Goal: Information Seeking & Learning: Learn about a topic

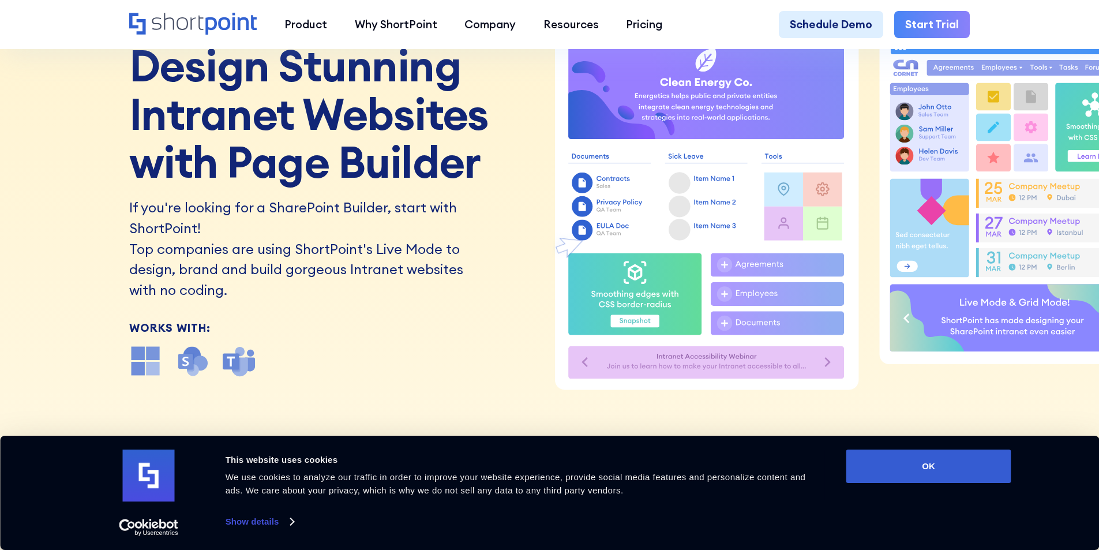
scroll to position [192, 0]
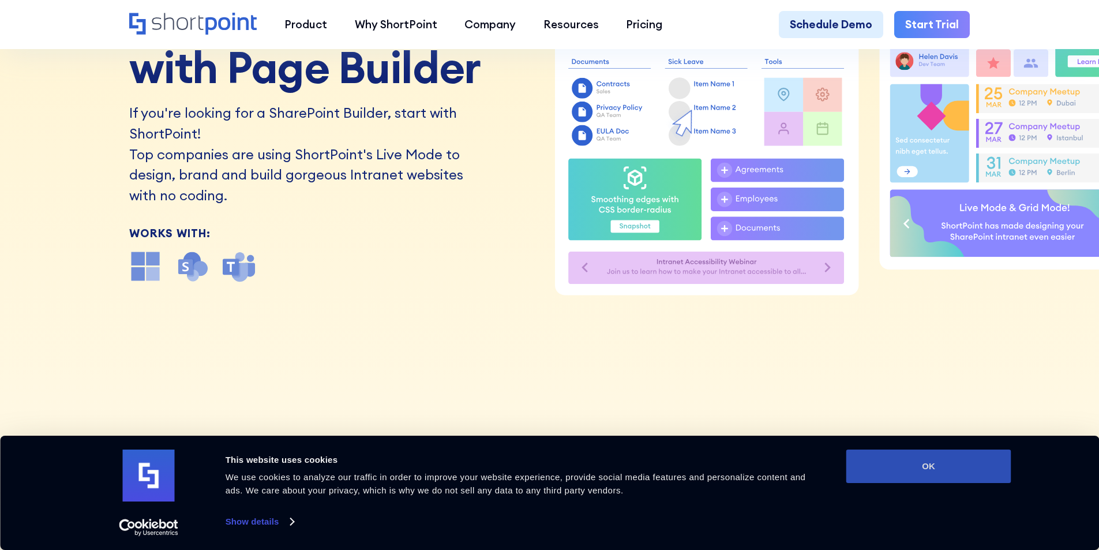
click at [956, 473] on button "OK" at bounding box center [929, 466] width 165 height 33
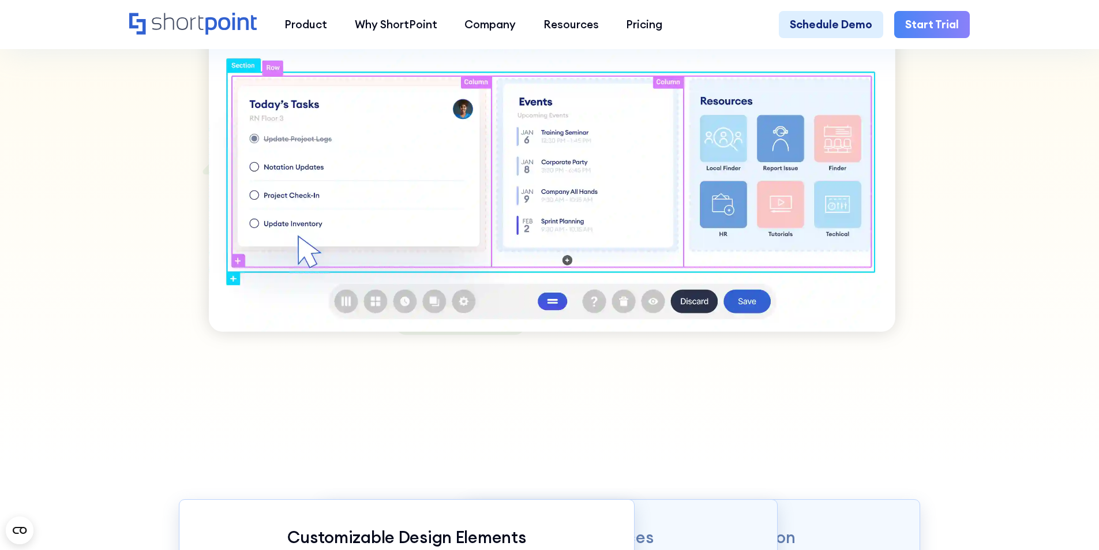
scroll to position [962, 0]
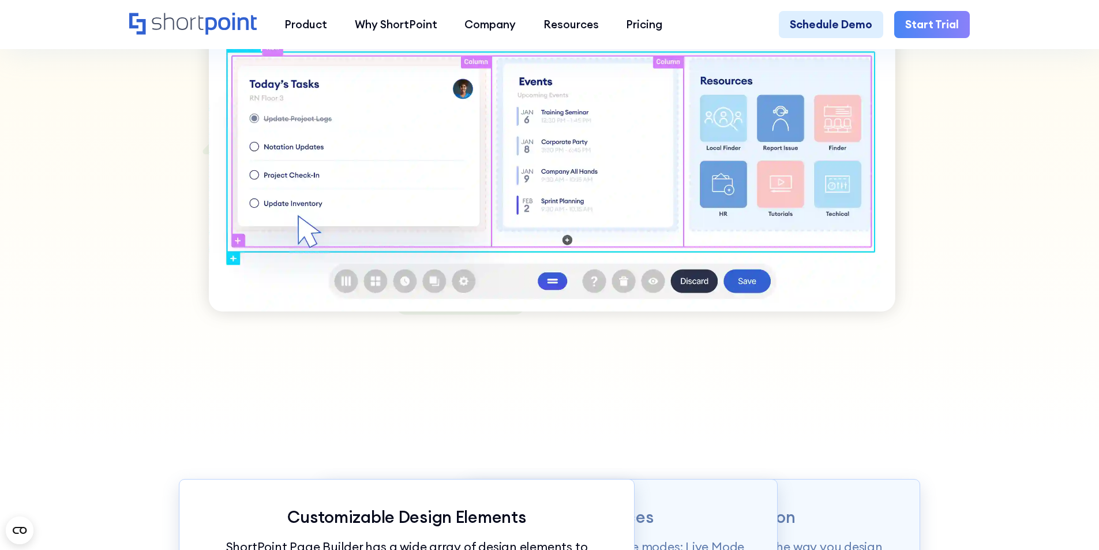
click at [751, 292] on img at bounding box center [550, 102] width 742 height 470
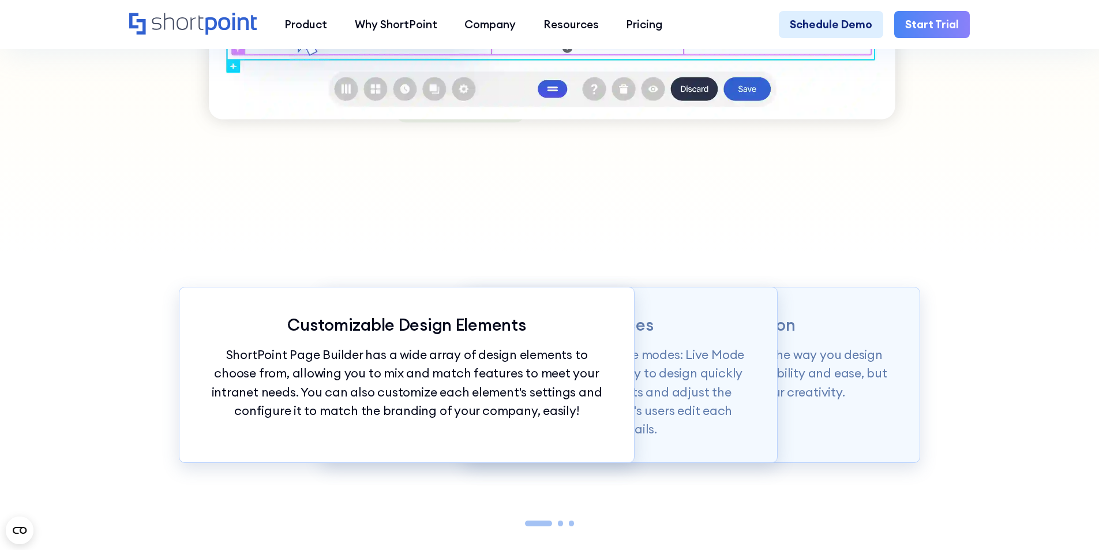
scroll to position [1251, 0]
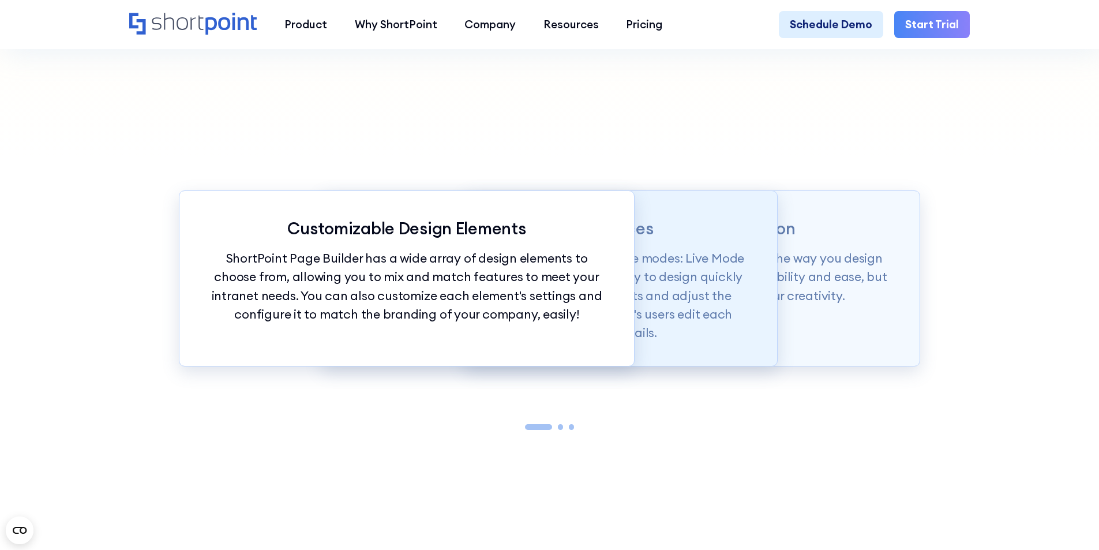
click at [700, 286] on p "Page builder allows users to design in two flexible modes: Live Mode & Grid Mod…" at bounding box center [550, 295] width 401 height 93
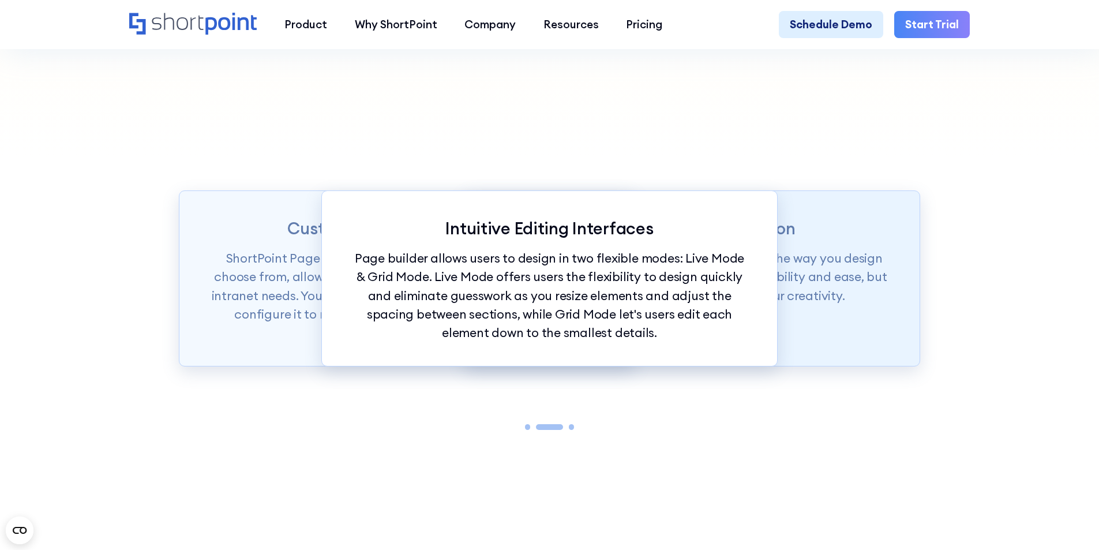
click at [833, 304] on p "ShortPoint Page Builder is truly revolutionizing the way you design your Intran…" at bounding box center [692, 276] width 401 height 55
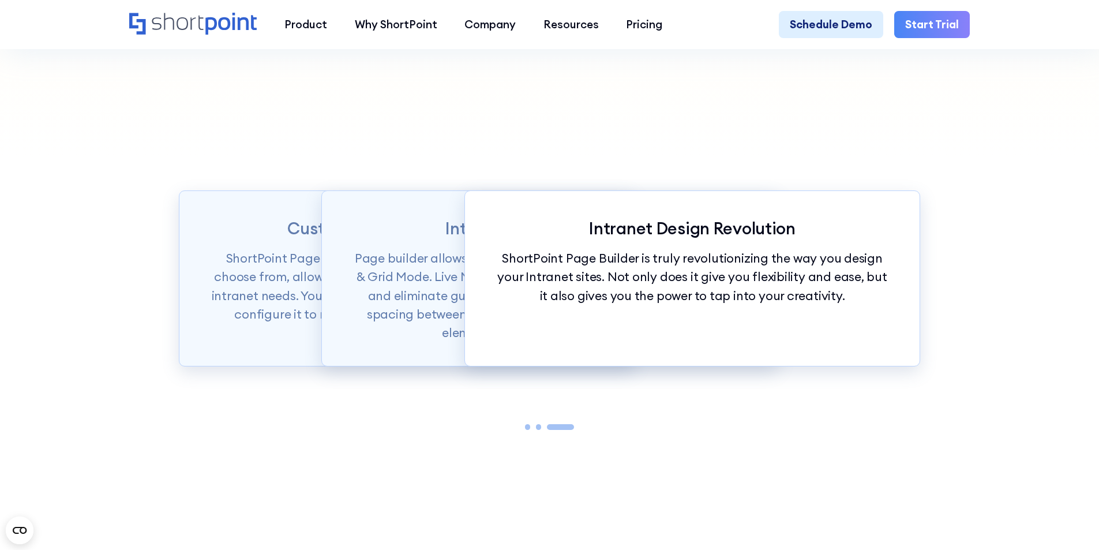
click at [679, 305] on p "ShortPoint Page Builder is truly revolutionizing the way you design your Intran…" at bounding box center [692, 276] width 401 height 55
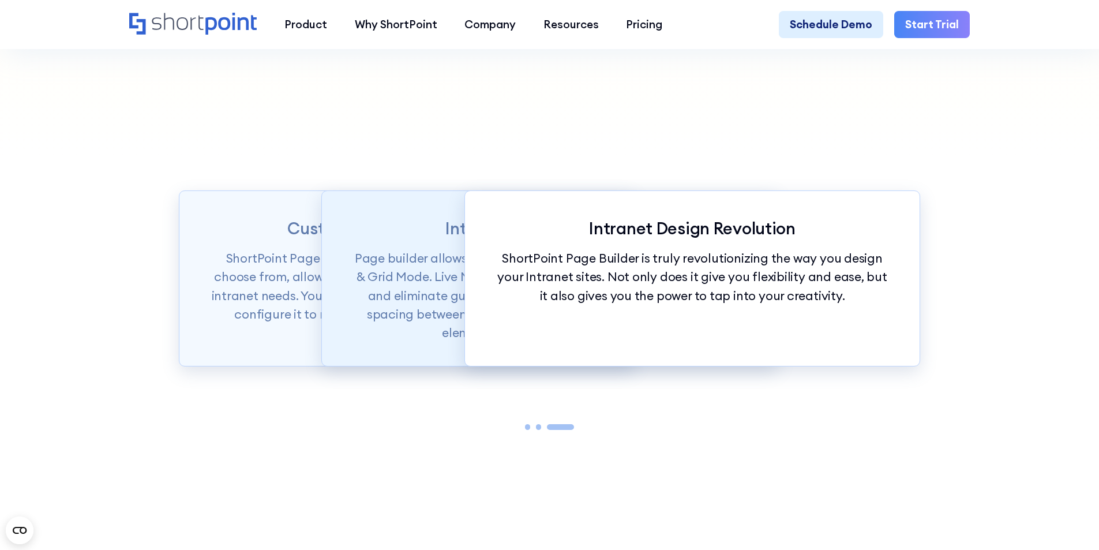
click at [448, 294] on p "Page builder allows users to design in two flexible modes: Live Mode & Grid Mod…" at bounding box center [550, 295] width 401 height 93
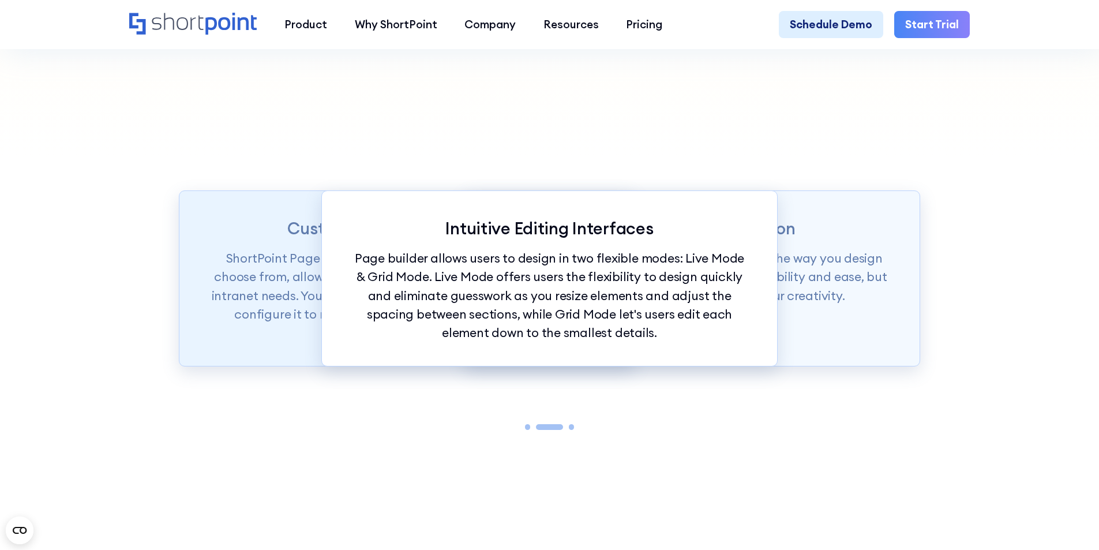
click at [240, 285] on p "ShortPoint Page Builder has a wide array of design elements to choose from, all…" at bounding box center [407, 286] width 401 height 74
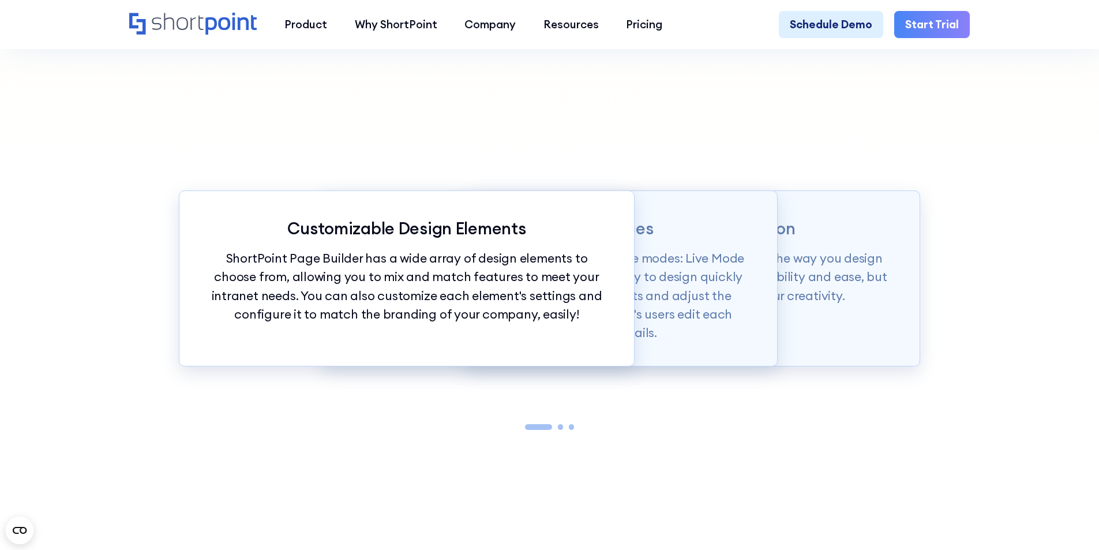
click at [430, 324] on p "ShortPoint Page Builder has a wide array of design elements to choose from, all…" at bounding box center [407, 286] width 401 height 74
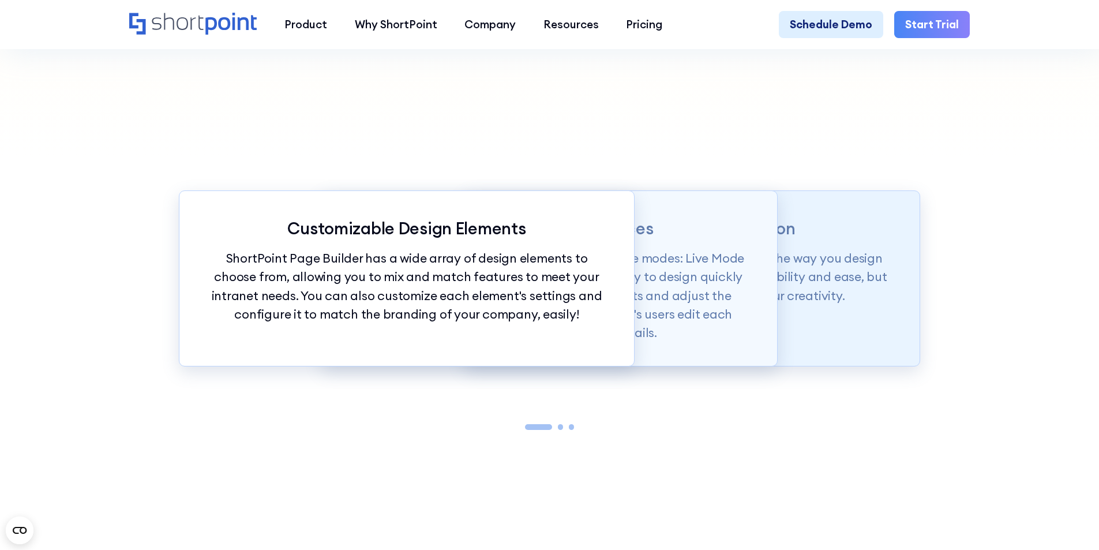
click at [800, 336] on div "Intranet Design Revolution ShortPoint Page Builder is truly revolutionizing the…" at bounding box center [693, 278] width 456 height 176
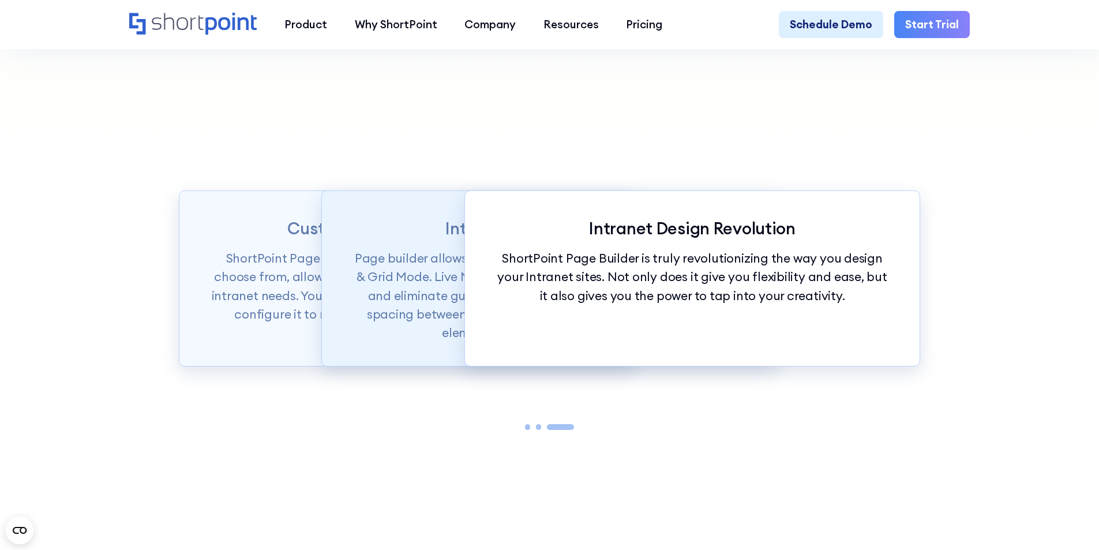
click at [418, 312] on p "Page builder allows users to design in two flexible modes: Live Mode & Grid Mod…" at bounding box center [550, 295] width 401 height 93
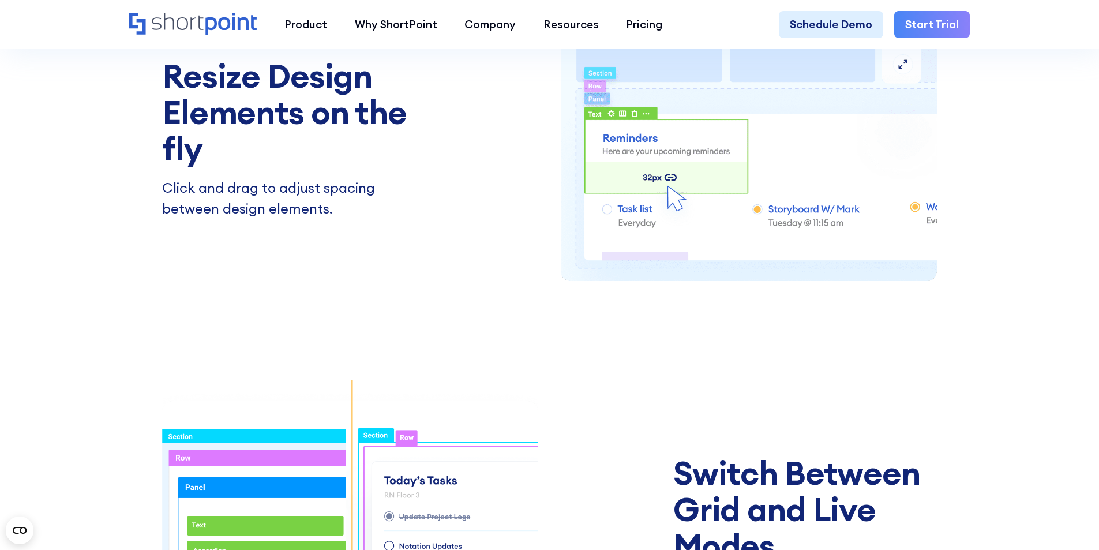
click at [697, 221] on img at bounding box center [749, 137] width 376 height 351
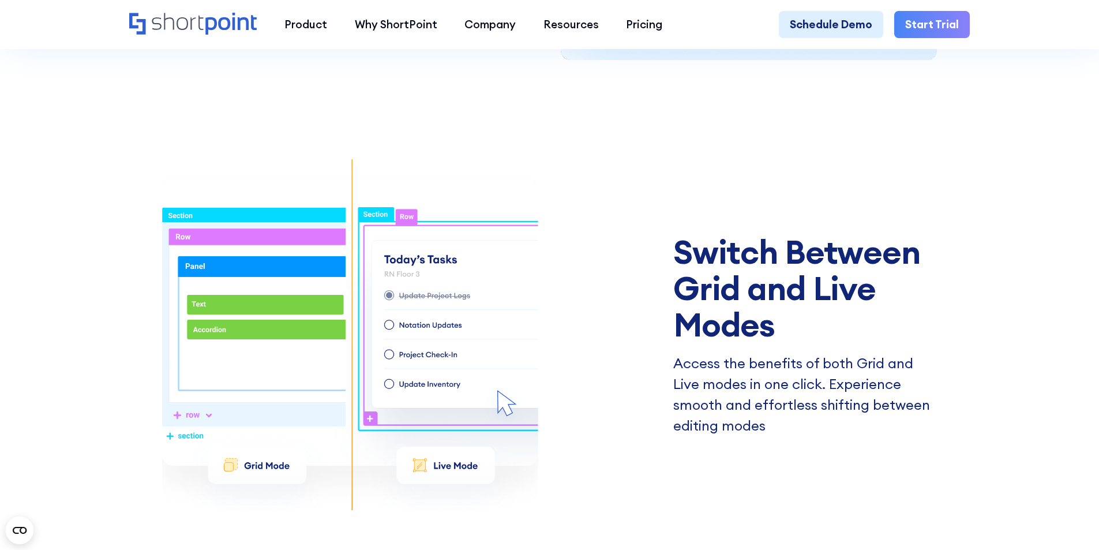
scroll to position [2020, 0]
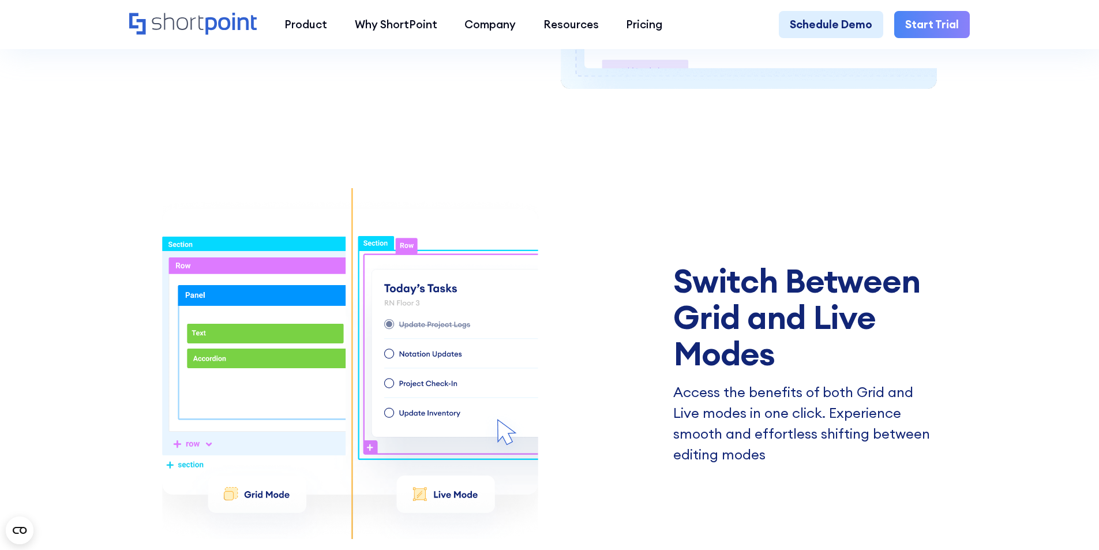
click at [1008, 193] on section "Resize Design Elements on the fly Click and drag to adjust spacing between desi…" at bounding box center [549, 353] width 1099 height 1297
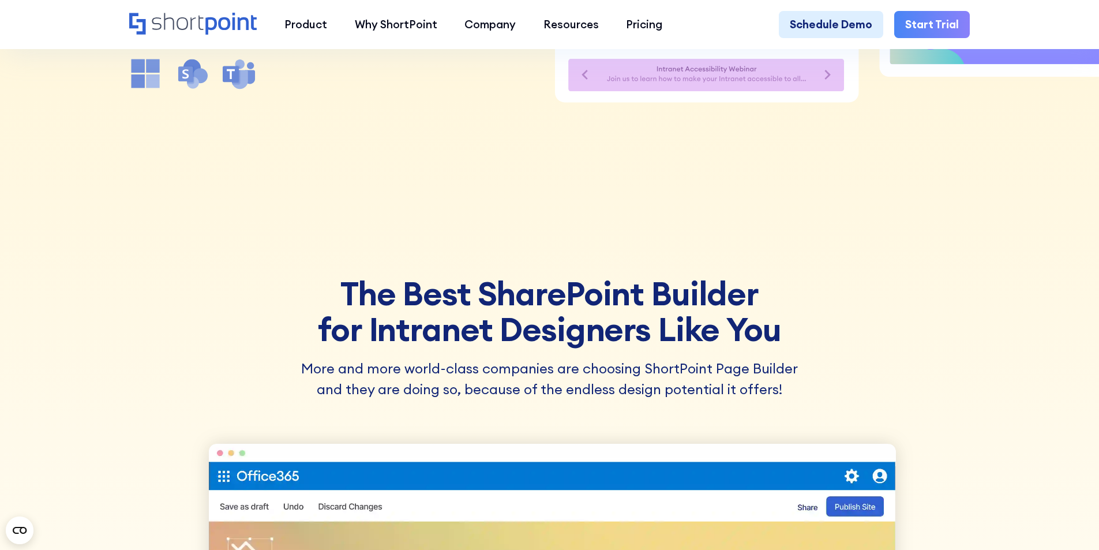
scroll to position [0, 0]
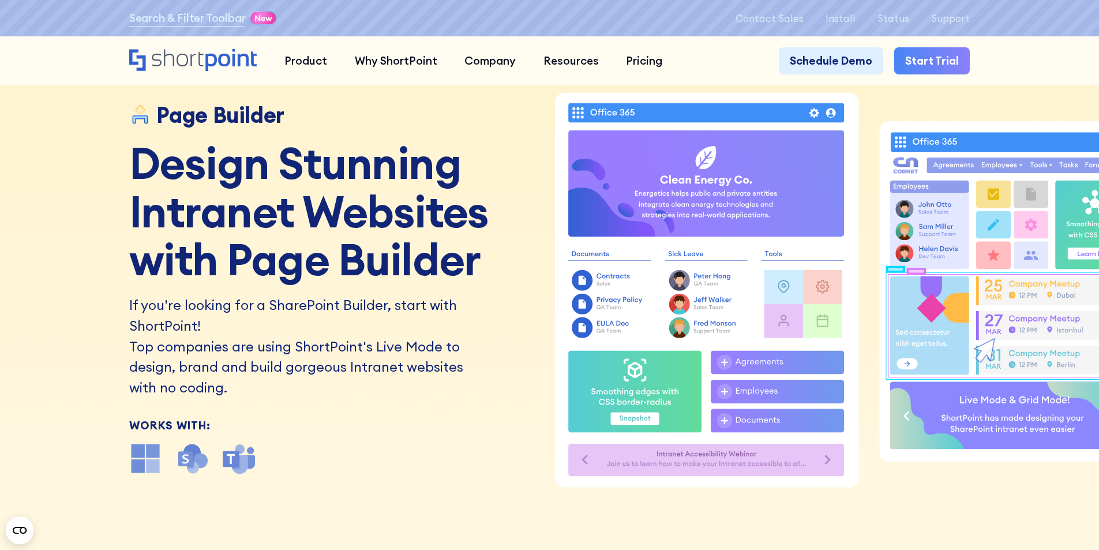
click at [190, 463] on img at bounding box center [192, 458] width 33 height 33
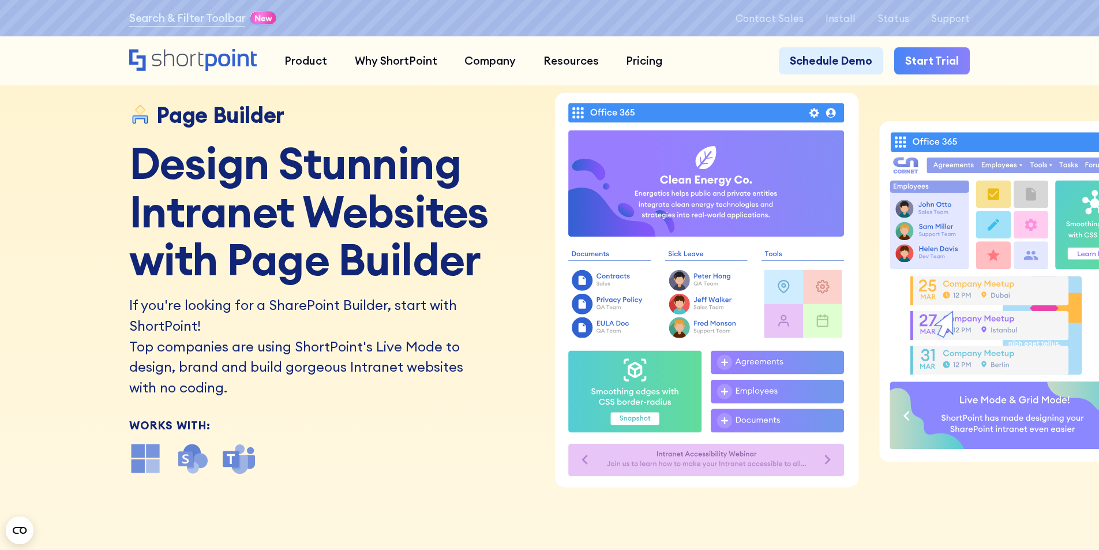
click at [201, 429] on div "Works With:" at bounding box center [335, 425] width 412 height 11
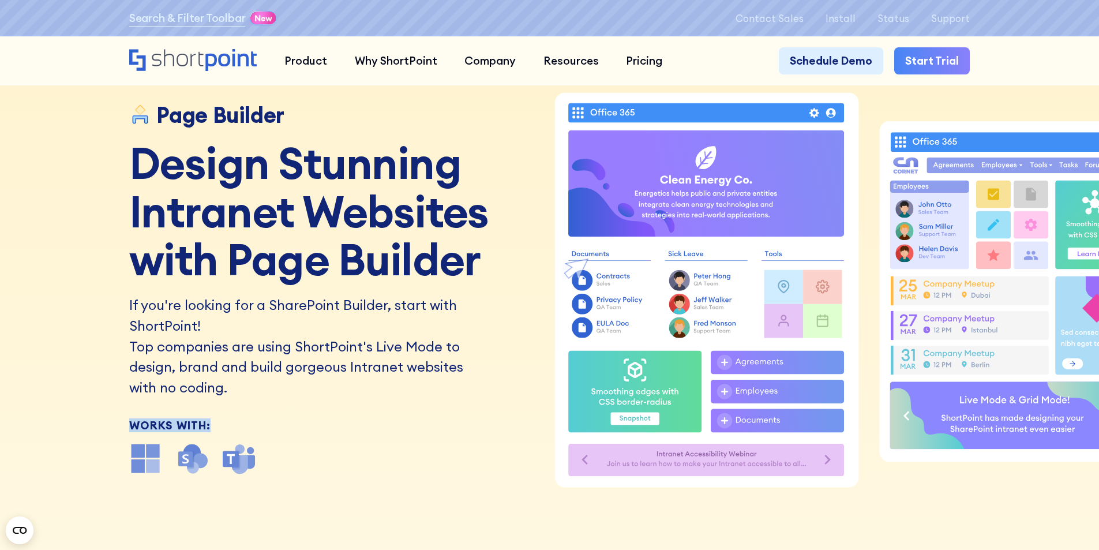
drag, startPoint x: 237, startPoint y: 425, endPoint x: 42, endPoint y: 423, distance: 194.5
click at [43, 422] on div "Page Builder Design Stunning Intranet Websites with Page Builder If you're look…" at bounding box center [549, 275] width 1099 height 550
click at [42, 423] on div "Page Builder Design Stunning Intranet Websites with Page Builder If you're look…" at bounding box center [549, 275] width 1099 height 550
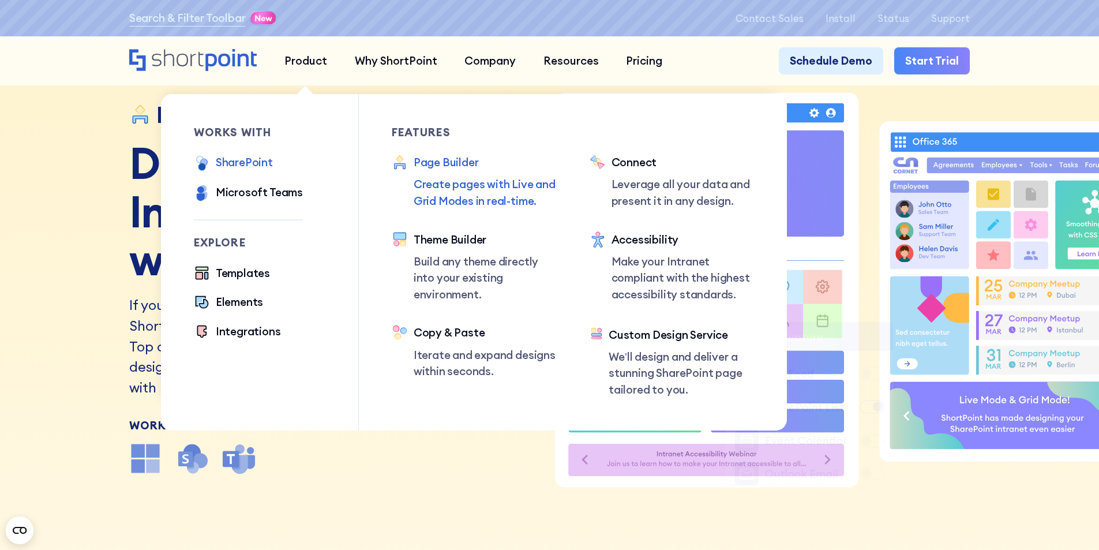
click at [227, 162] on div "SharePoint" at bounding box center [244, 162] width 57 height 17
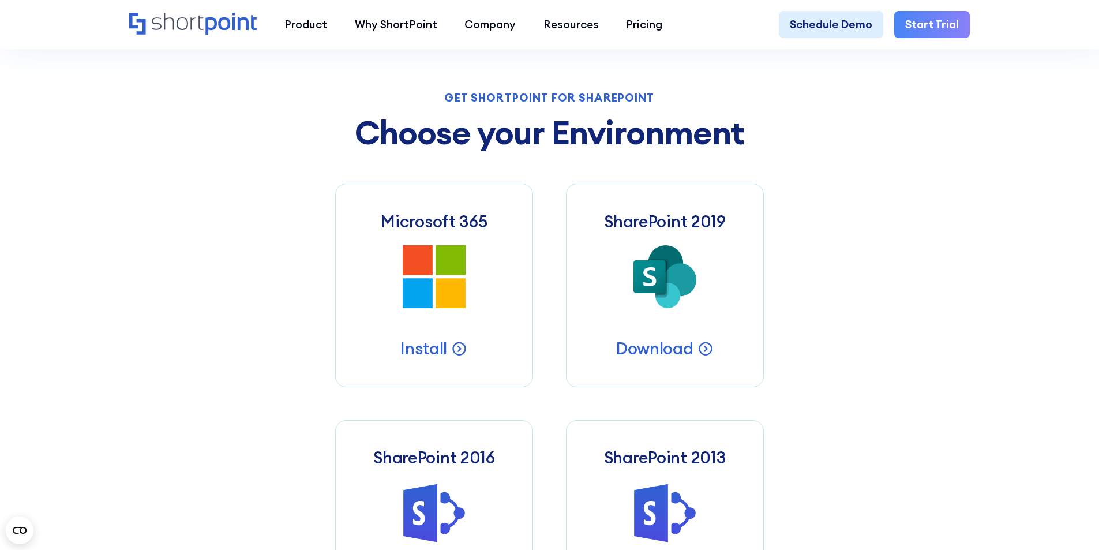
scroll to position [32, 0]
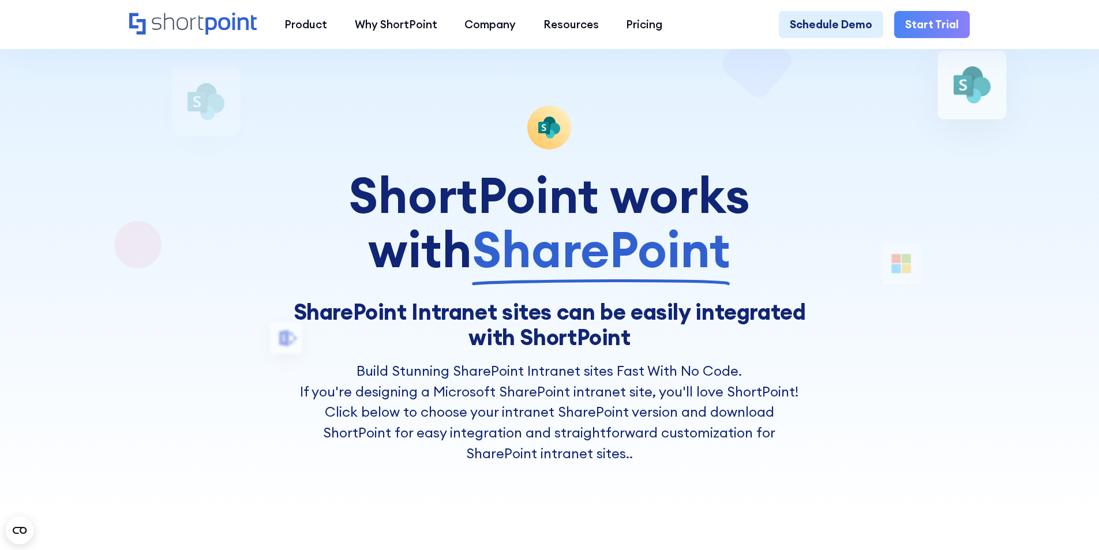
click at [196, 18] on icon "Home" at bounding box center [177, 21] width 51 height 17
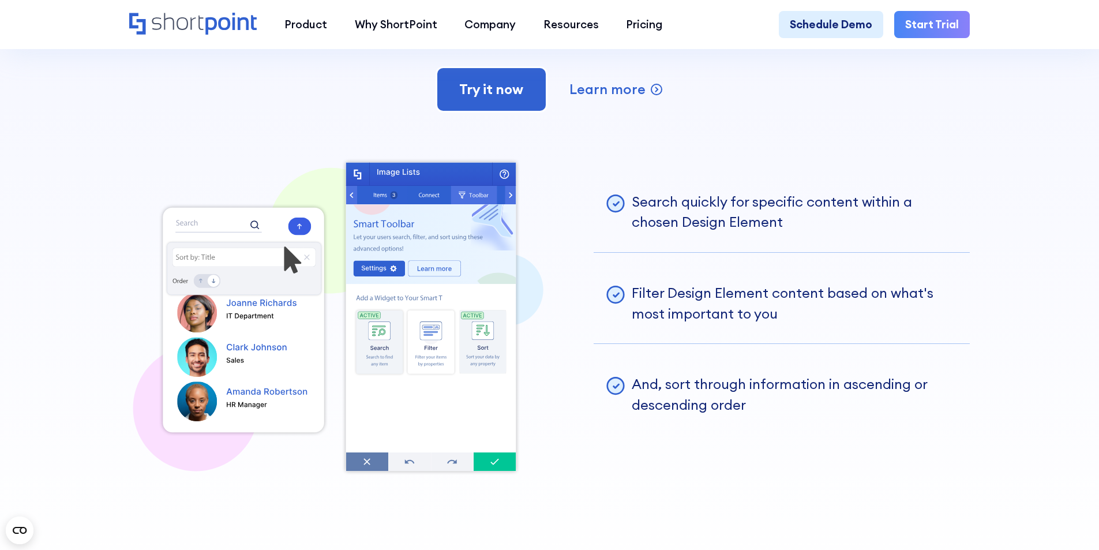
scroll to position [3366, 0]
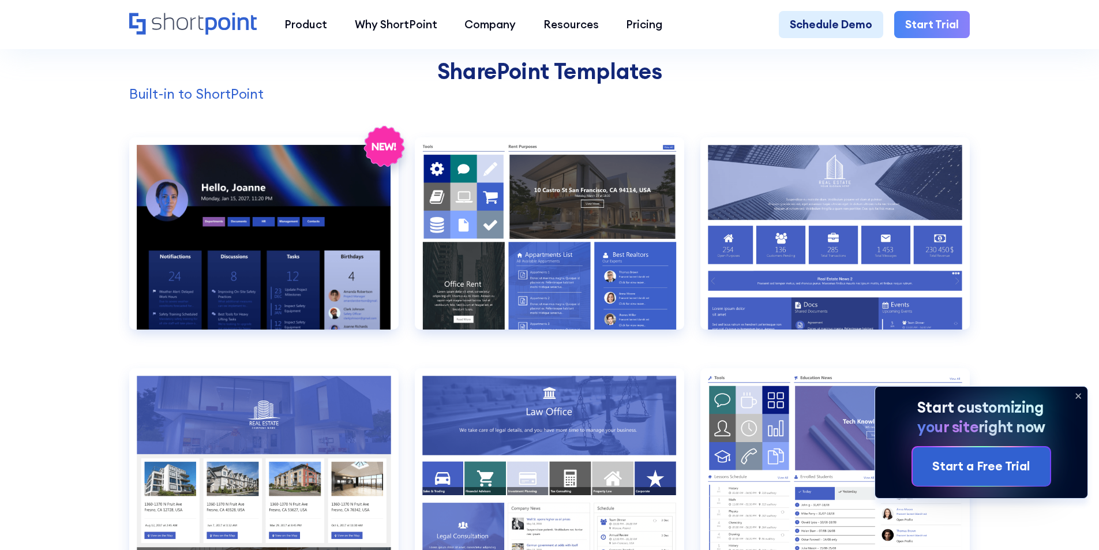
scroll to position [1154, 0]
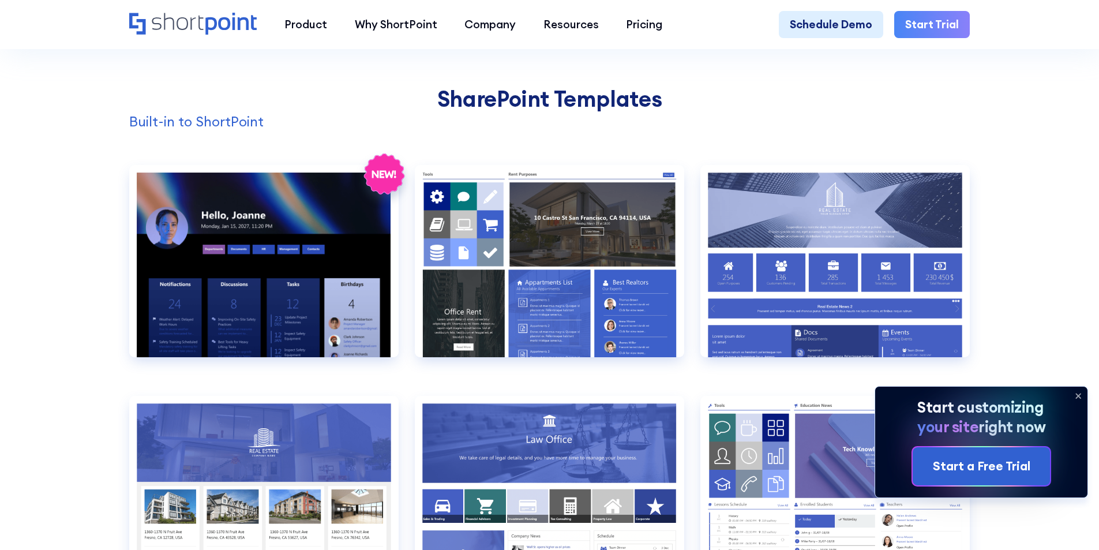
click at [1076, 393] on icon at bounding box center [1078, 396] width 18 height 18
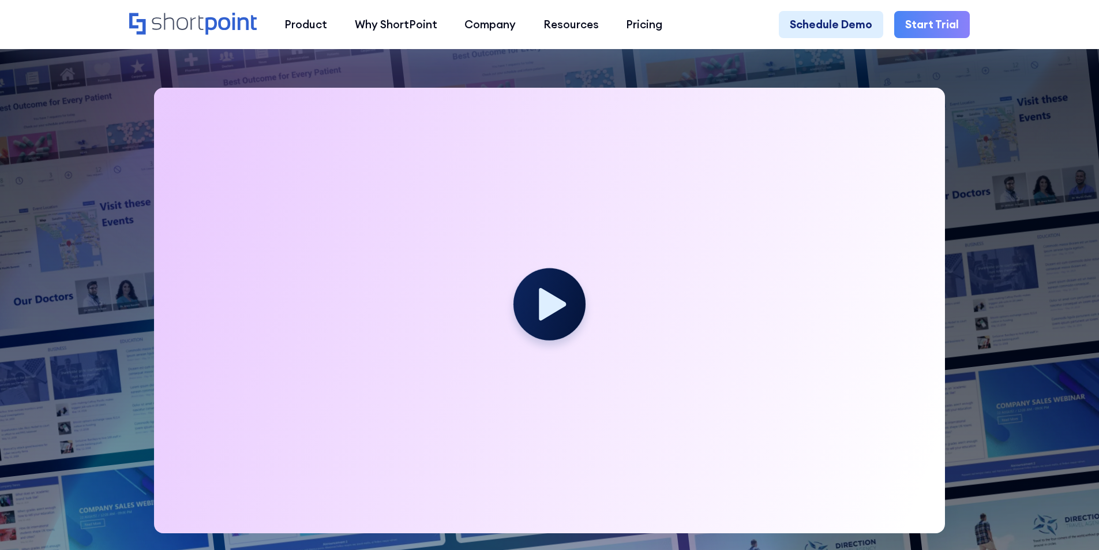
scroll to position [289, 0]
